Goal: Task Accomplishment & Management: Use online tool/utility

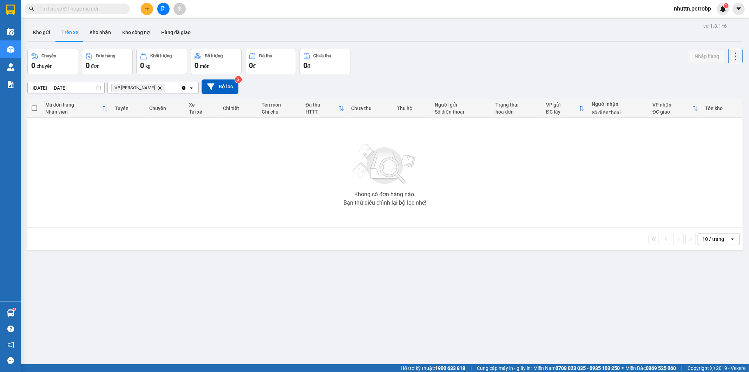
scroll to position [32, 0]
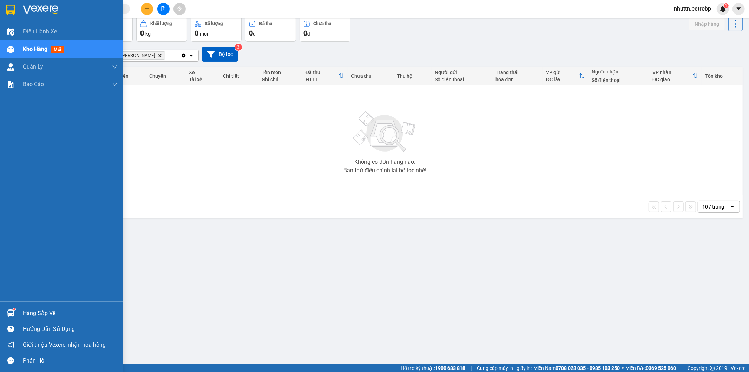
click at [13, 312] on img at bounding box center [10, 312] width 7 height 7
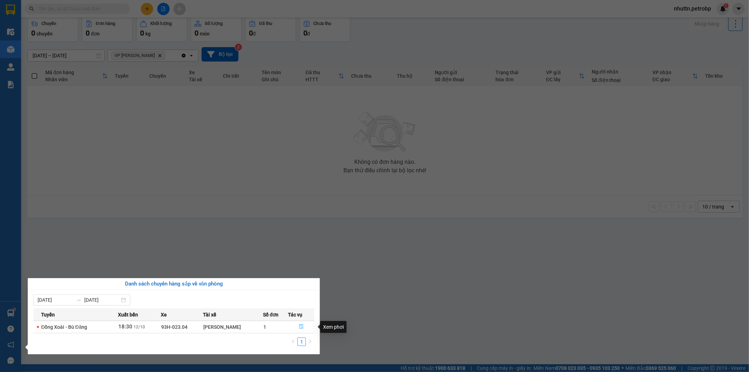
click at [303, 327] on icon "file-done" at bounding box center [301, 326] width 5 height 5
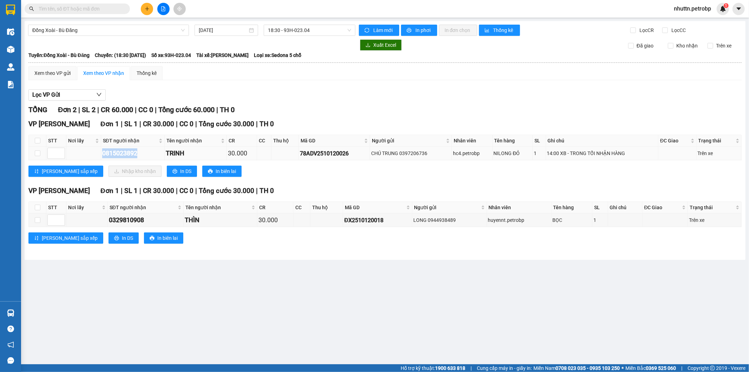
drag, startPoint x: 102, startPoint y: 151, endPoint x: 156, endPoint y: 148, distance: 53.8
click at [156, 148] on td "0815023892" at bounding box center [133, 154] width 64 height 14
copy div "0815023892"
click at [214, 282] on main "Đồng Xoài - [GEOGRAPHIC_DATA] Đăng [DATE] 18:30 - 93H-023.04 Làm mới In phơi In…" at bounding box center [374, 182] width 749 height 364
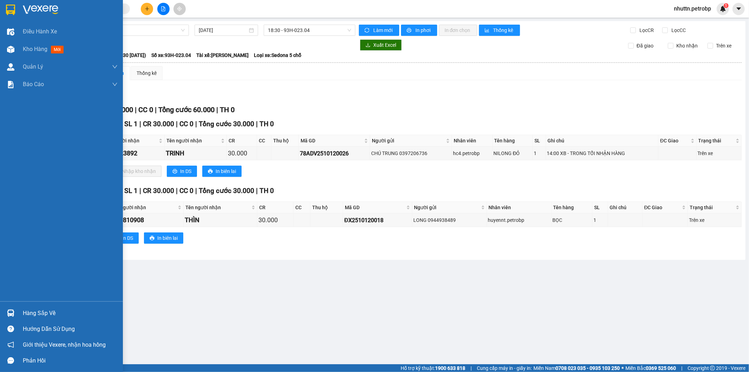
click at [45, 310] on div "Hàng sắp về" at bounding box center [70, 313] width 95 height 11
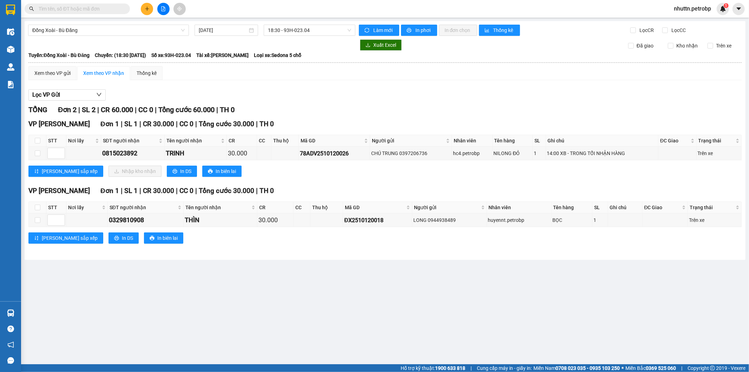
click at [404, 310] on section "Kết quả tìm kiếm ( 0 ) Bộ lọc No Data nhuttn.petrobp 1 Điều hành xe Kho hàng mớ…" at bounding box center [374, 186] width 749 height 372
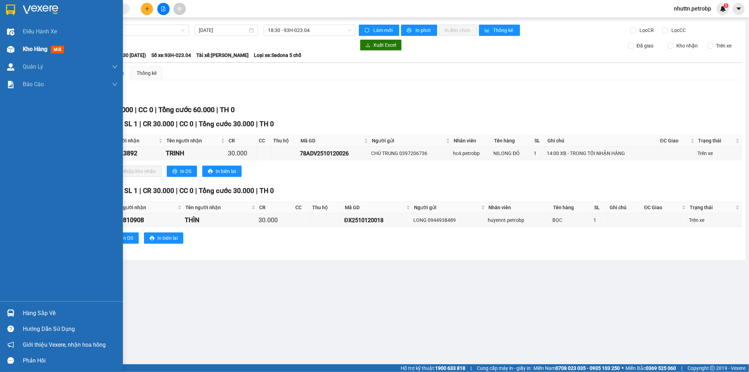
click at [30, 51] on span "Kho hàng" at bounding box center [35, 49] width 25 height 7
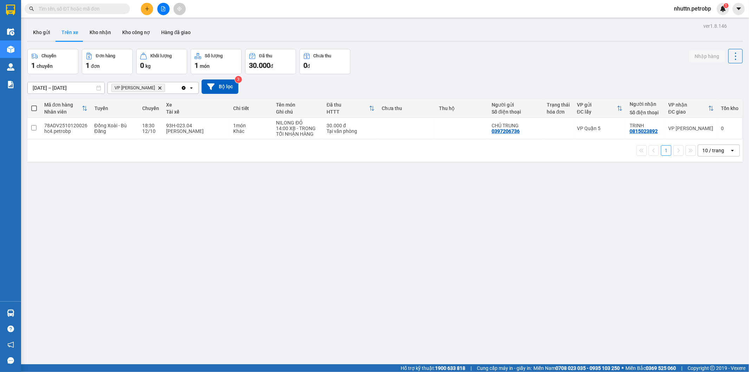
click at [67, 32] on button "Trên xe" at bounding box center [70, 32] width 28 height 17
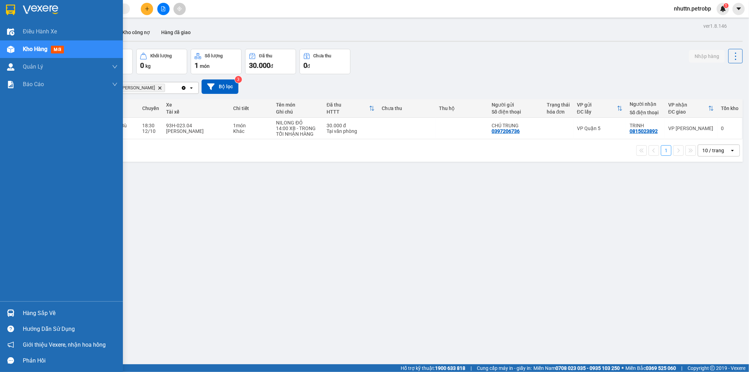
click at [25, 311] on div "Hàng sắp về" at bounding box center [70, 313] width 95 height 11
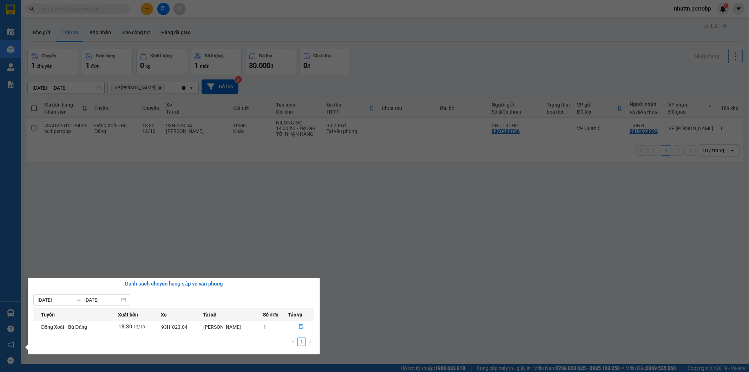
click at [386, 287] on section "Kết quả tìm kiếm ( 0 ) Bộ lọc No Data nhuttn.petrobp 1 Điều hành xe Kho hàng mớ…" at bounding box center [374, 186] width 749 height 372
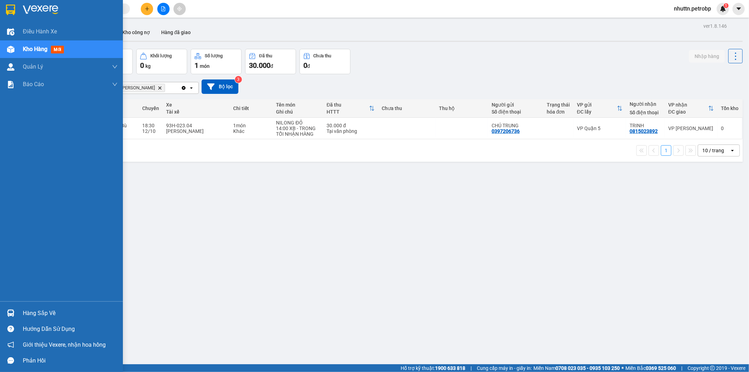
click at [26, 309] on div "Hàng sắp về" at bounding box center [70, 313] width 95 height 11
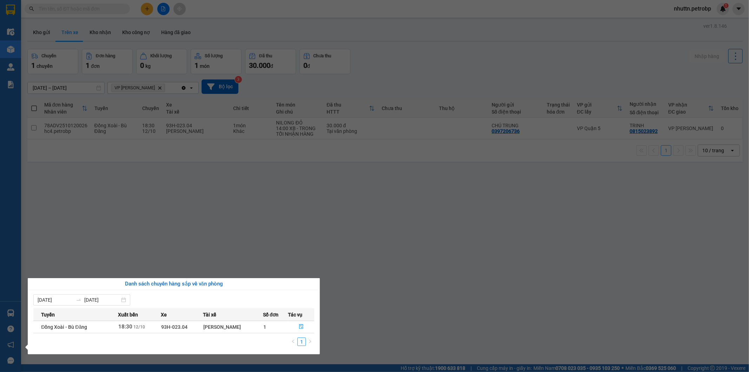
click at [309, 318] on th "Tác vụ" at bounding box center [301, 314] width 26 height 12
click at [303, 326] on icon "file-done" at bounding box center [301, 326] width 5 height 5
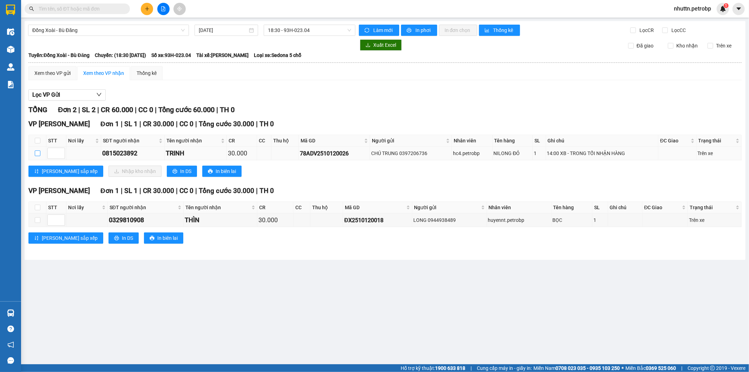
click at [36, 153] on input "checkbox" at bounding box center [38, 153] width 6 height 6
checkbox input "true"
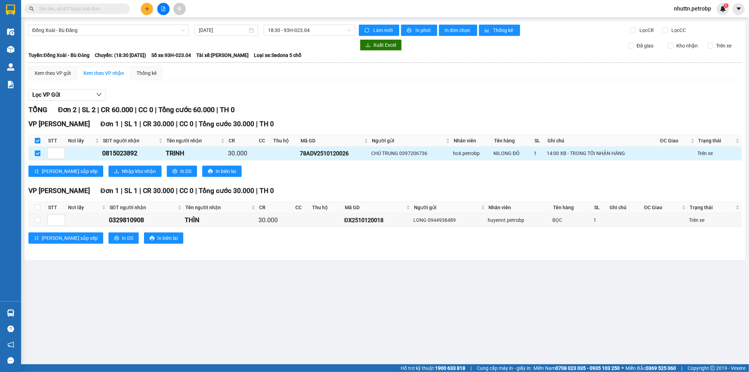
checkbox input "true"
click at [122, 174] on span "Nhập kho nhận" at bounding box center [139, 171] width 34 height 8
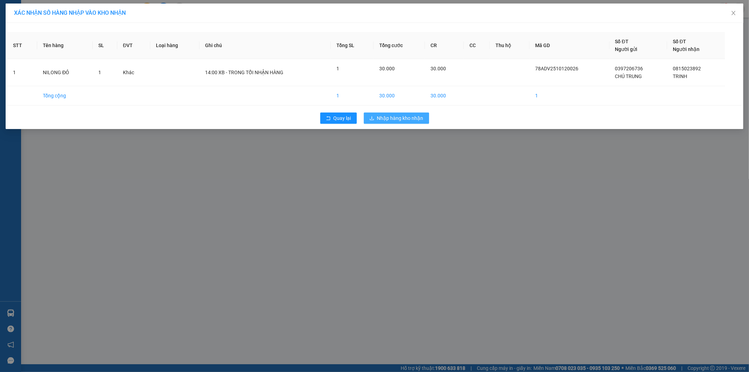
click at [405, 117] on span "Nhập hàng kho nhận" at bounding box center [400, 118] width 46 height 8
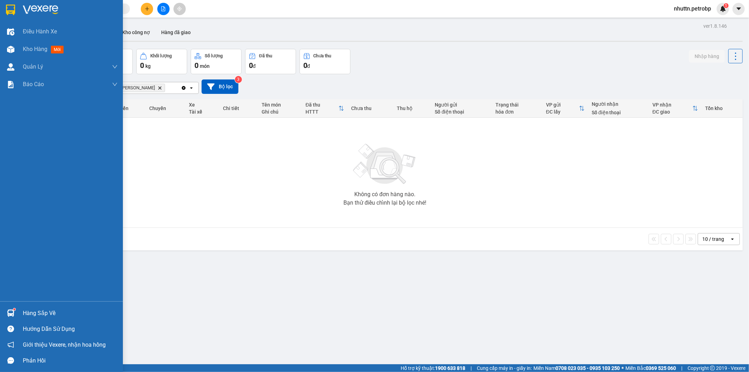
click at [9, 313] on img at bounding box center [10, 312] width 7 height 7
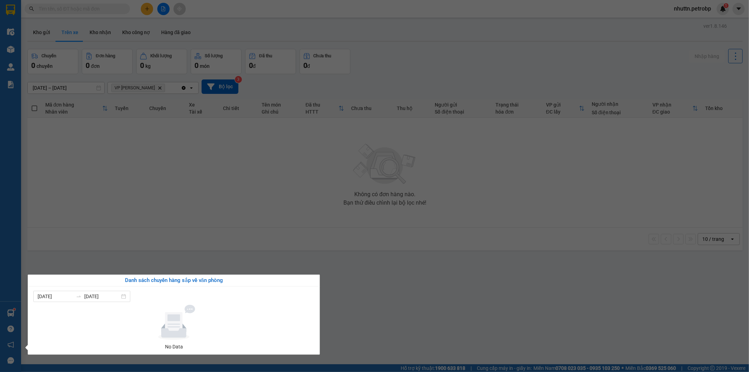
click at [417, 286] on section "Kết quả tìm kiếm ( 0 ) Bộ lọc No Data nhuttn.petrobp 1 Điều hành xe Kho hàng mớ…" at bounding box center [374, 186] width 749 height 372
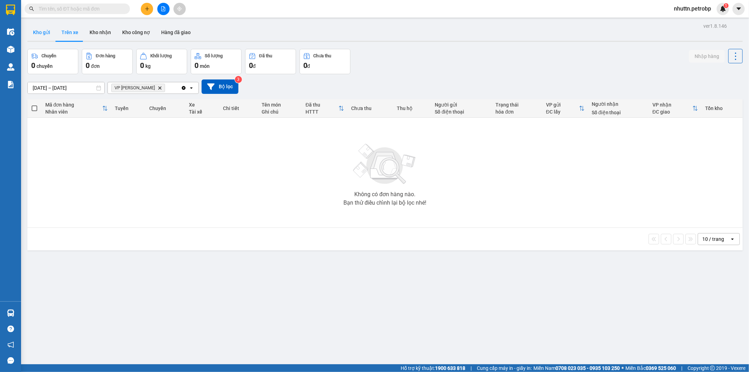
click at [45, 34] on button "Kho gửi" at bounding box center [41, 32] width 28 height 17
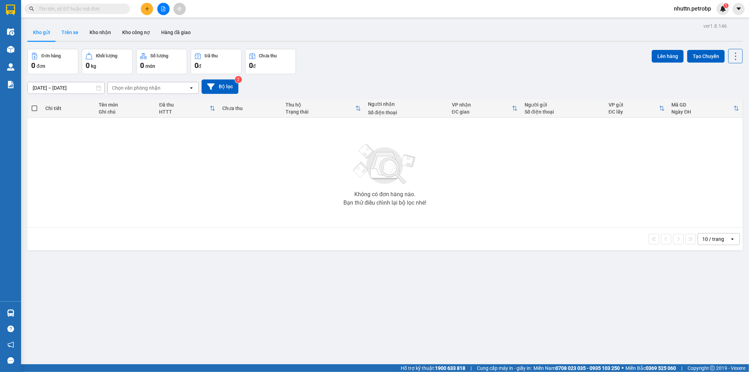
click at [72, 33] on button "Trên xe" at bounding box center [70, 32] width 28 height 17
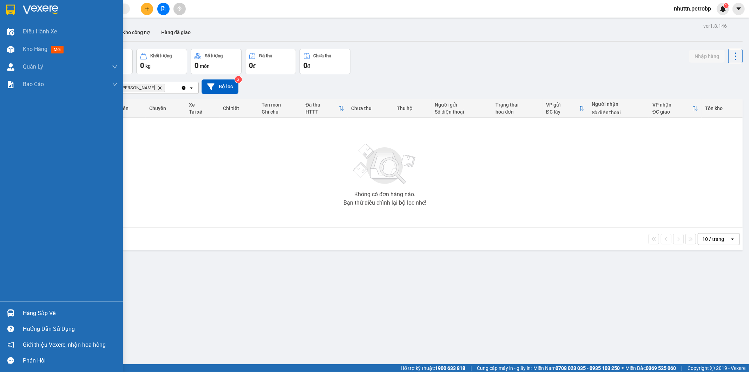
click at [46, 314] on div "Hàng sắp về" at bounding box center [70, 313] width 95 height 11
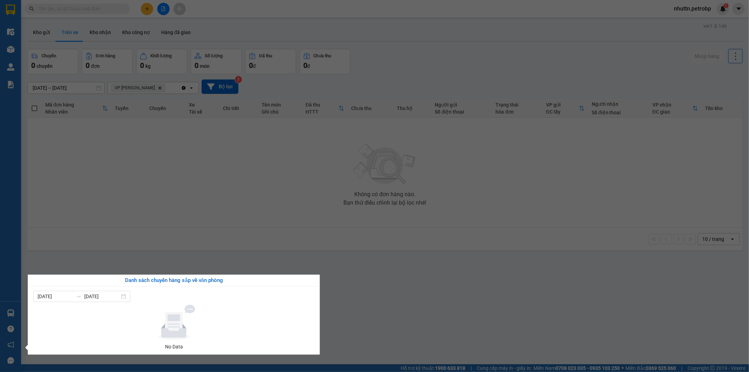
click at [216, 269] on section "Kết quả tìm kiếm ( 0 ) Bộ lọc No Data nhuttn.petrobp 1 Điều hành xe Kho hàng mớ…" at bounding box center [374, 186] width 749 height 372
